Goal: Task Accomplishment & Management: Use online tool/utility

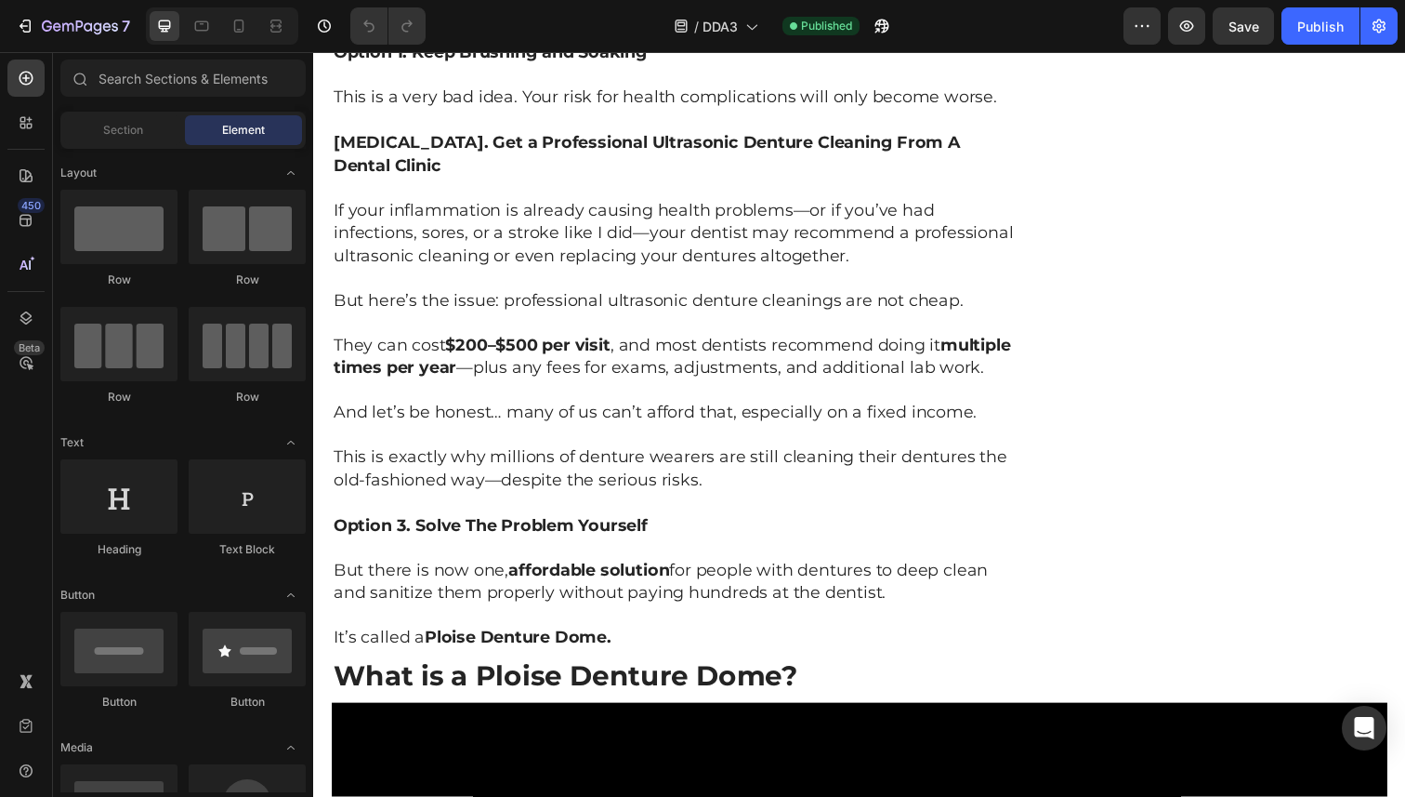
scroll to position [3824, 0]
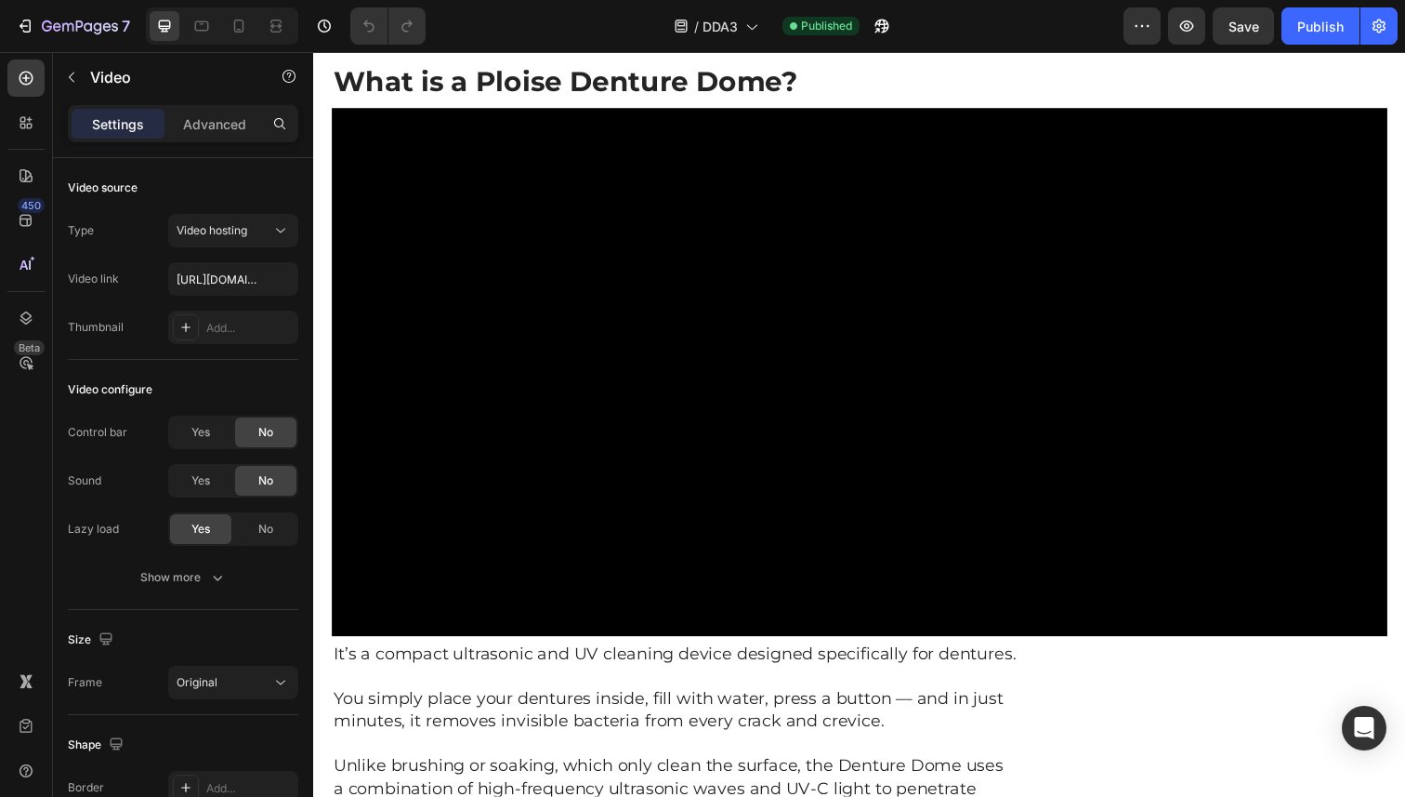
click at [882, 445] on video at bounding box center [871, 379] width 1078 height 539
click at [235, 130] on p "Advanced" at bounding box center [214, 124] width 63 height 20
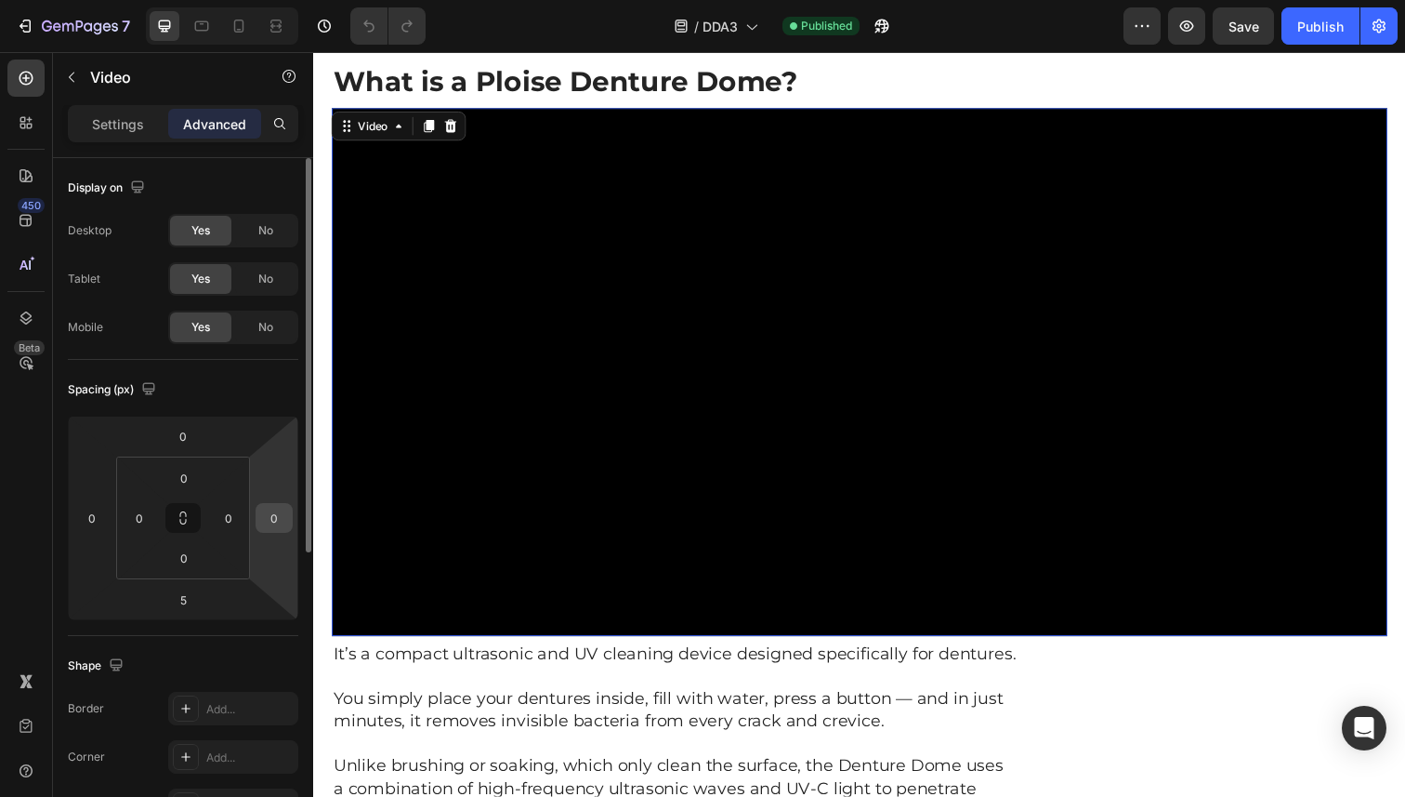
click at [274, 525] on input "0" at bounding box center [274, 518] width 28 height 28
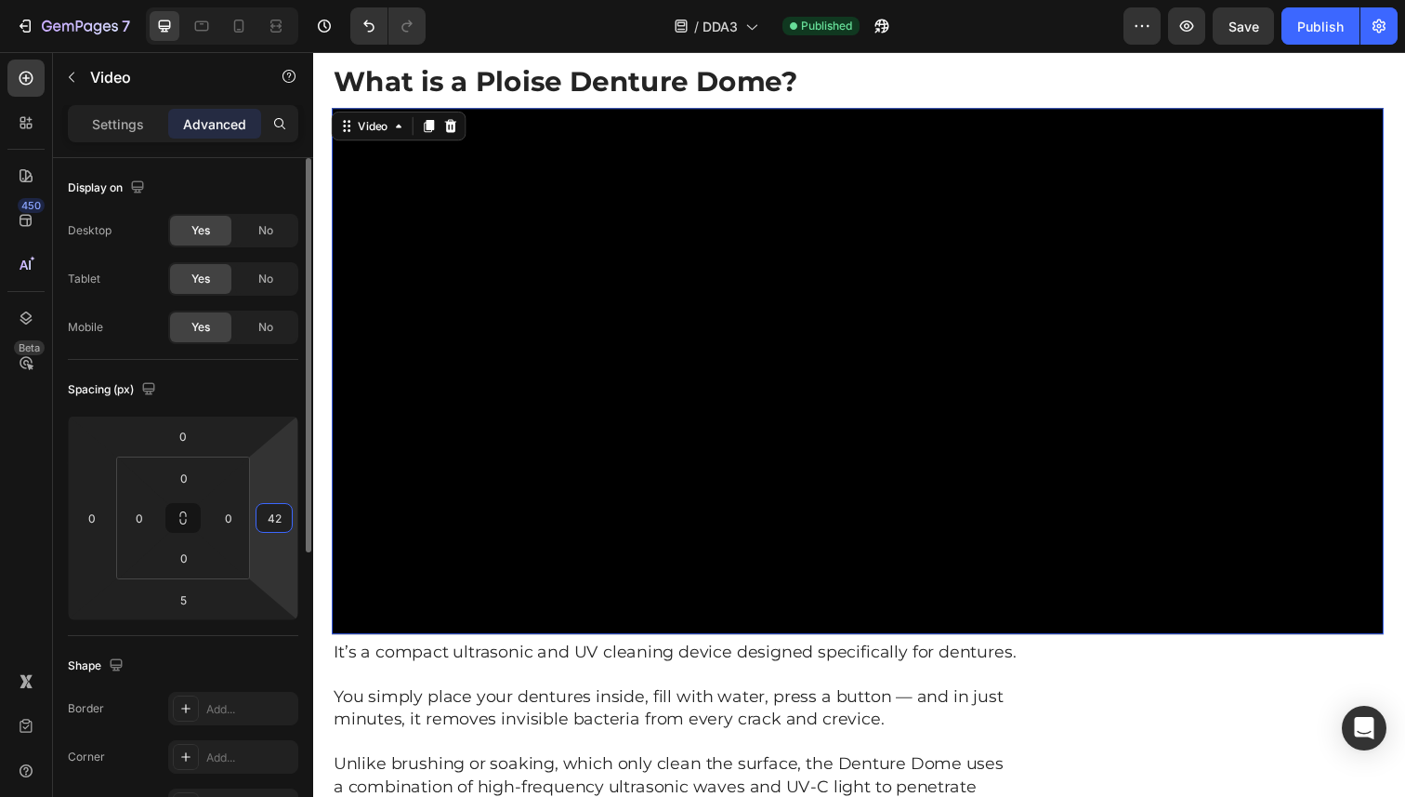
type input "425"
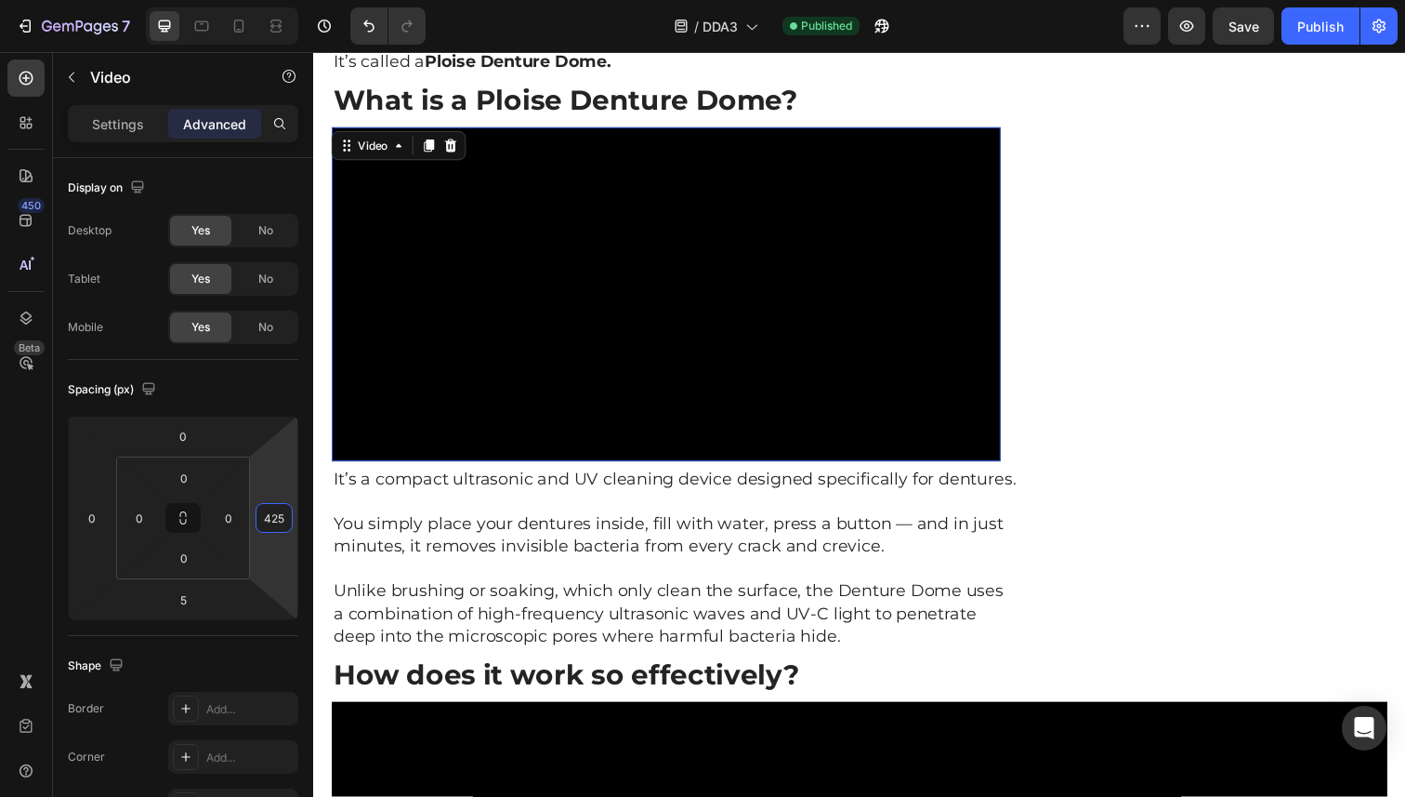
scroll to position [4595, 0]
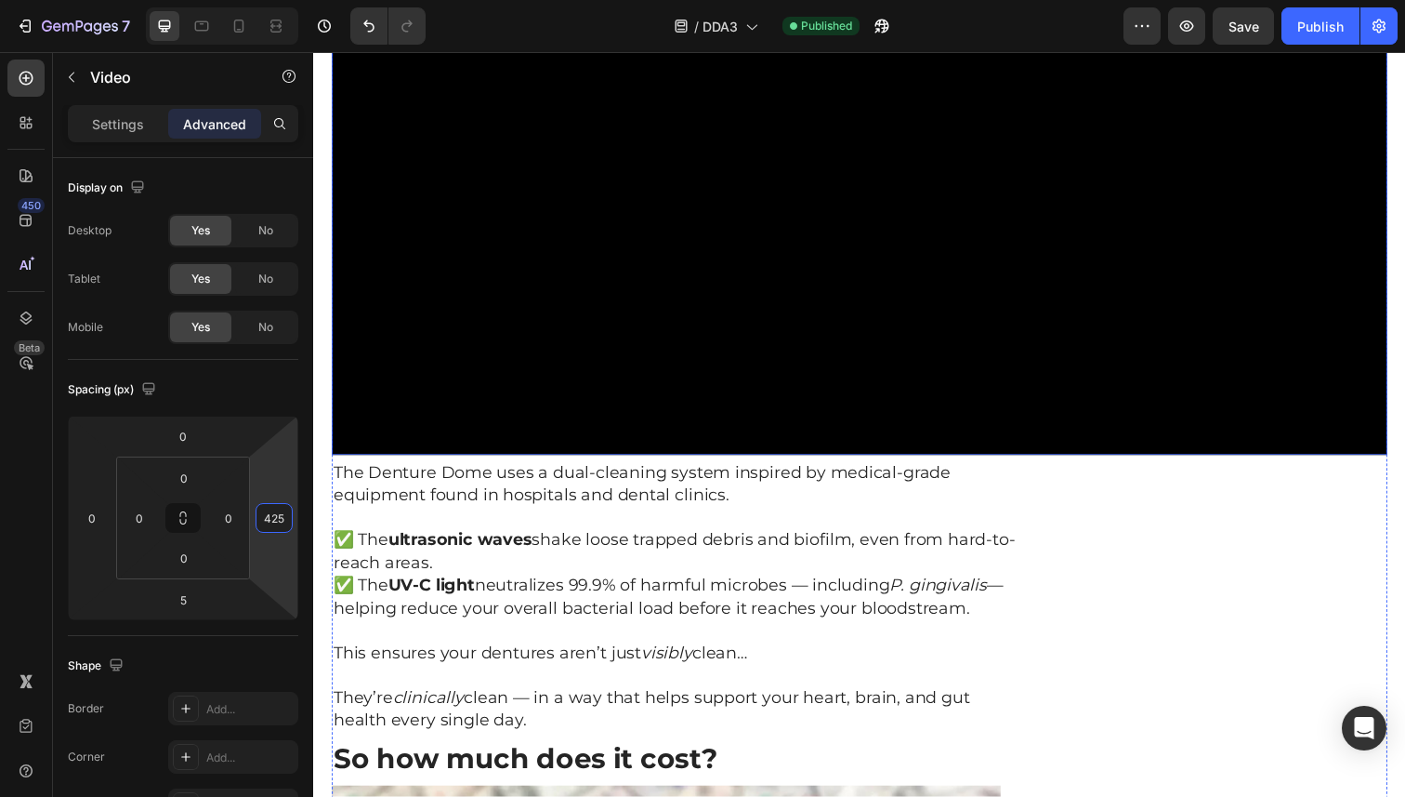
click at [550, 402] on video at bounding box center [871, 194] width 1078 height 539
click at [271, 522] on input "0" at bounding box center [274, 518] width 28 height 28
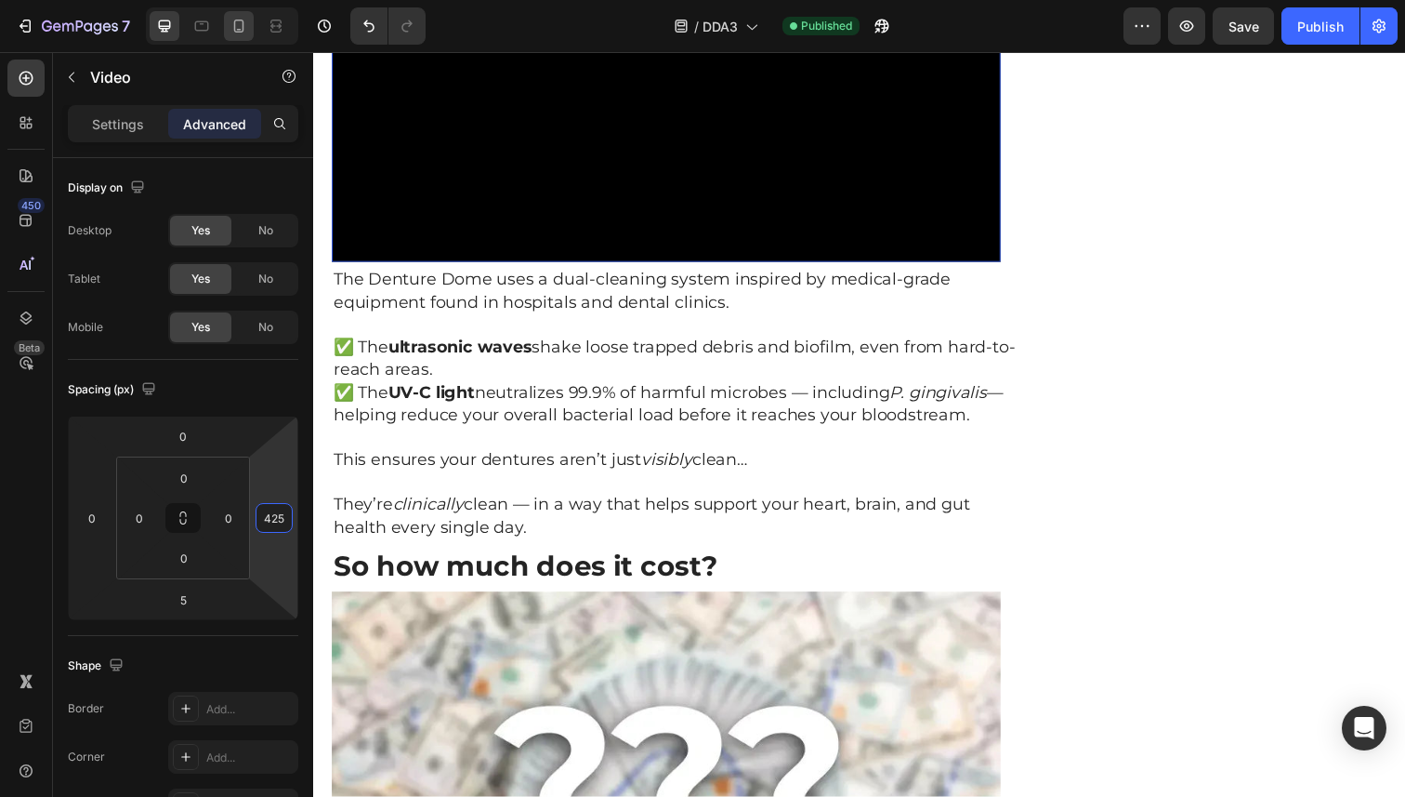
click at [238, 28] on icon at bounding box center [239, 26] width 19 height 19
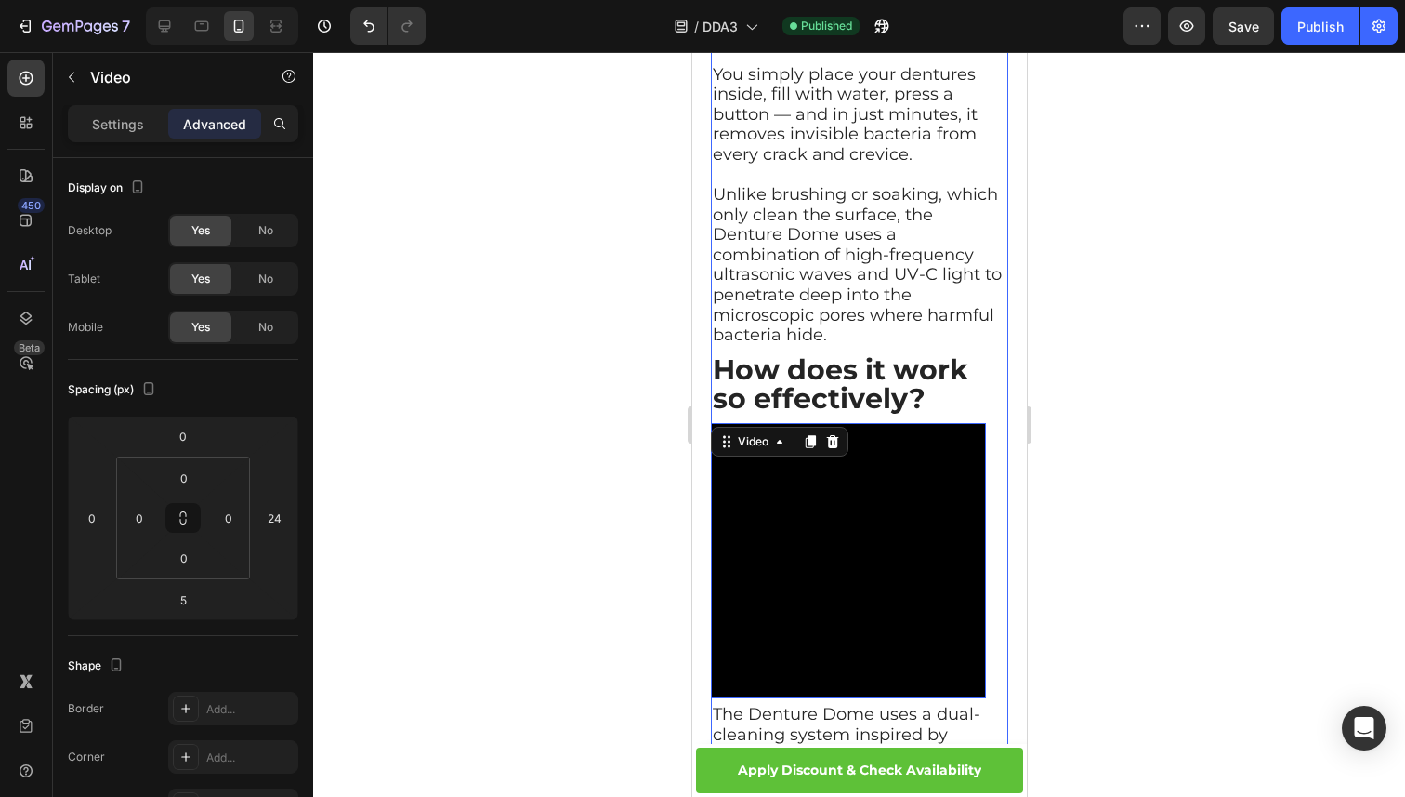
scroll to position [4039, 0]
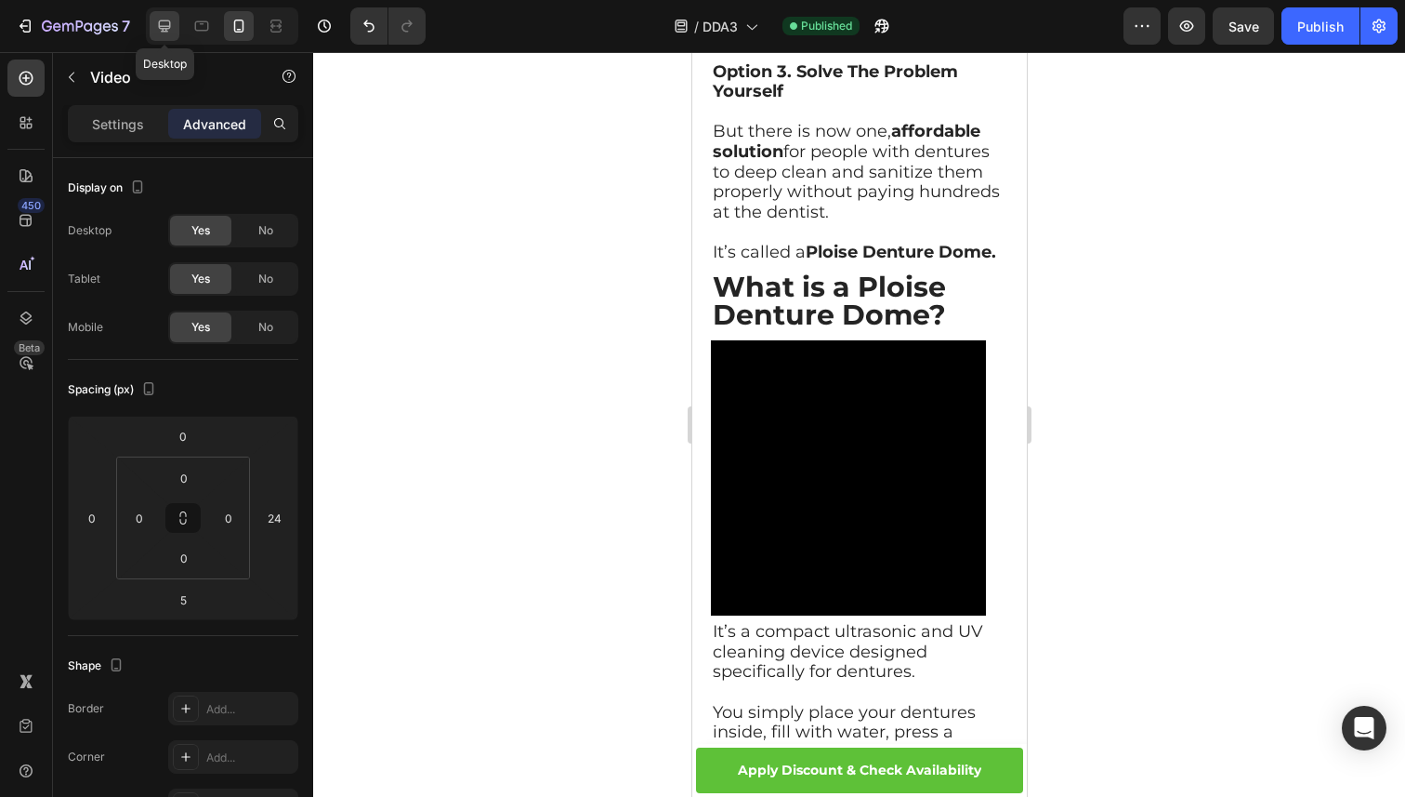
click at [166, 22] on icon at bounding box center [164, 26] width 19 height 19
type input "425"
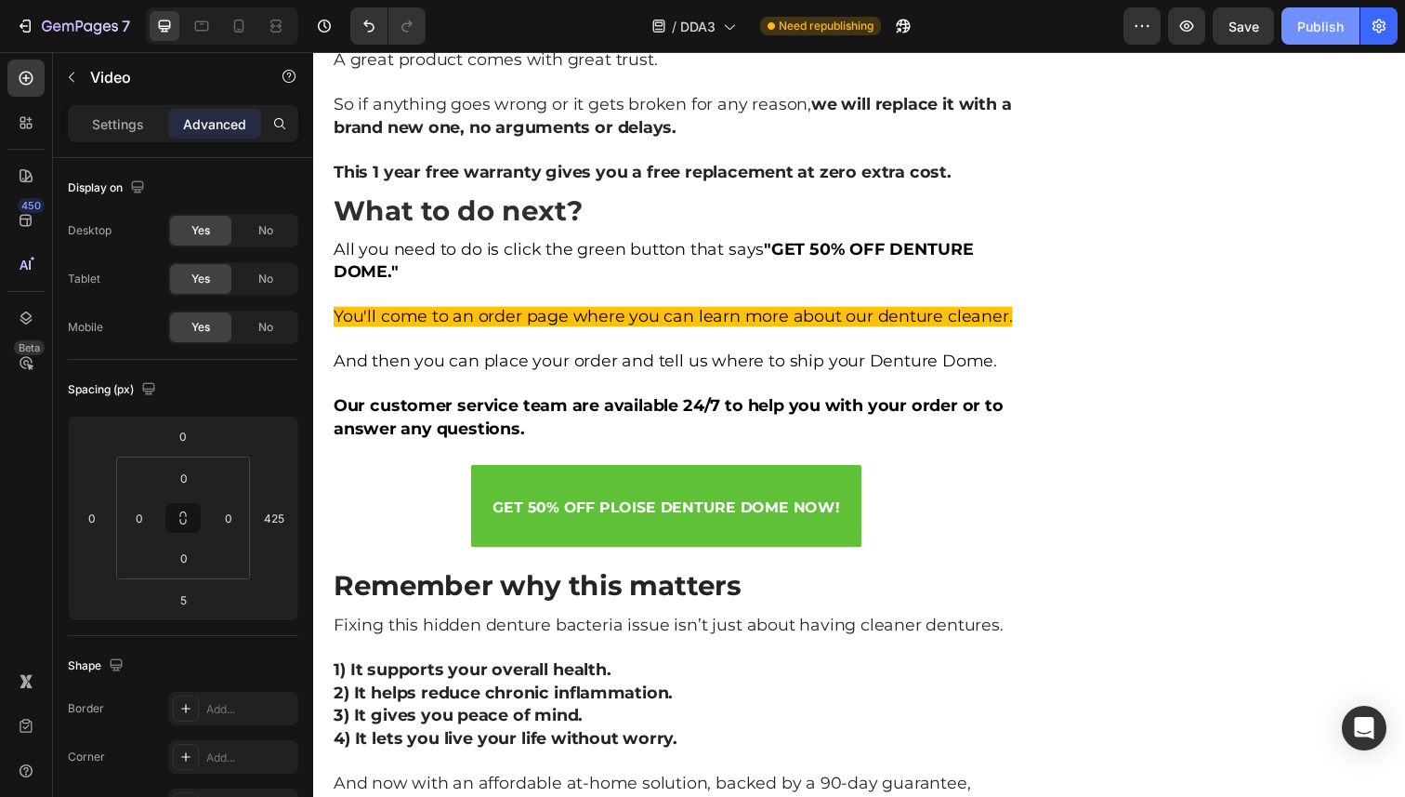
click at [1329, 17] on div "Publish" at bounding box center [1321, 27] width 46 height 20
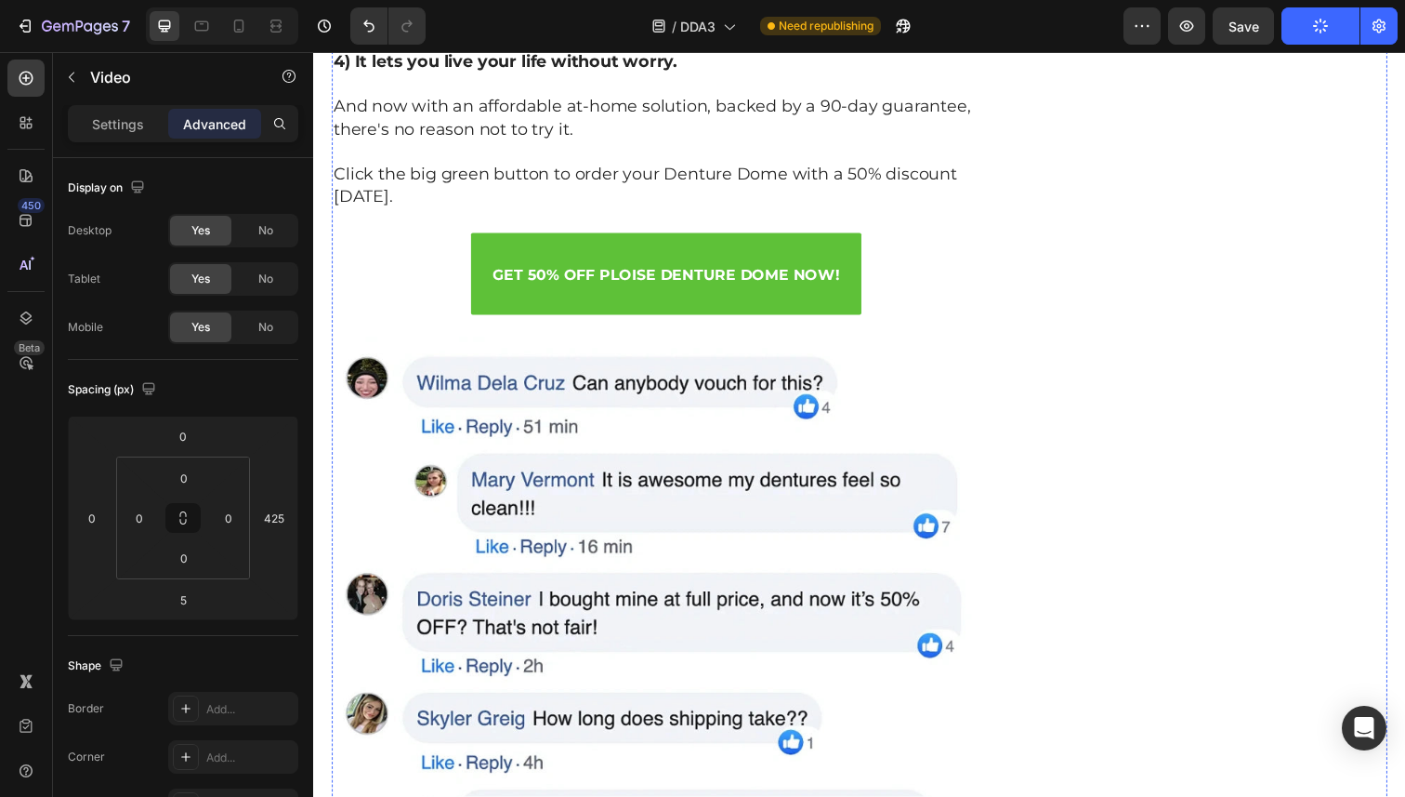
scroll to position [10478, 0]
